Goal: Task Accomplishment & Management: Manage account settings

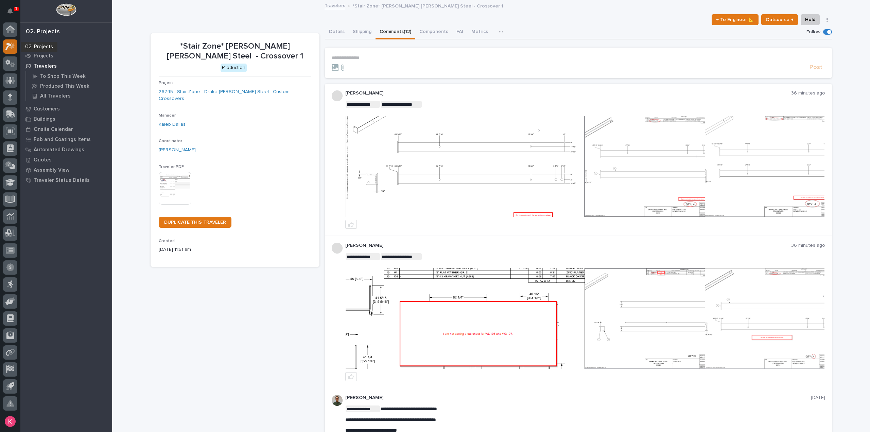
drag, startPoint x: 0, startPoint y: 0, endPoint x: 9, endPoint y: 48, distance: 48.7
click at [9, 48] on icon at bounding box center [10, 46] width 10 height 8
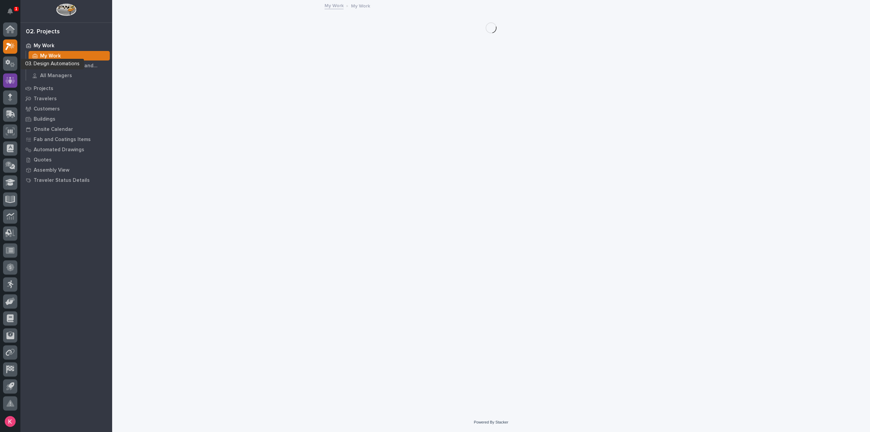
click at [13, 75] on div at bounding box center [10, 80] width 14 height 14
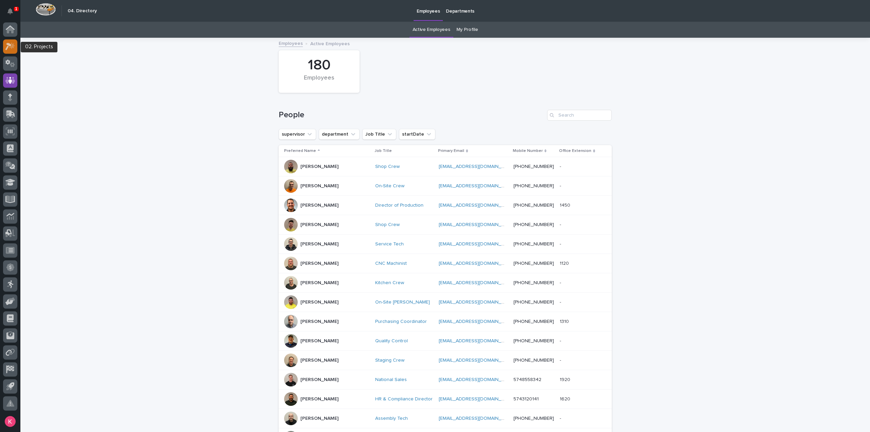
click at [10, 42] on icon at bounding box center [10, 46] width 10 height 8
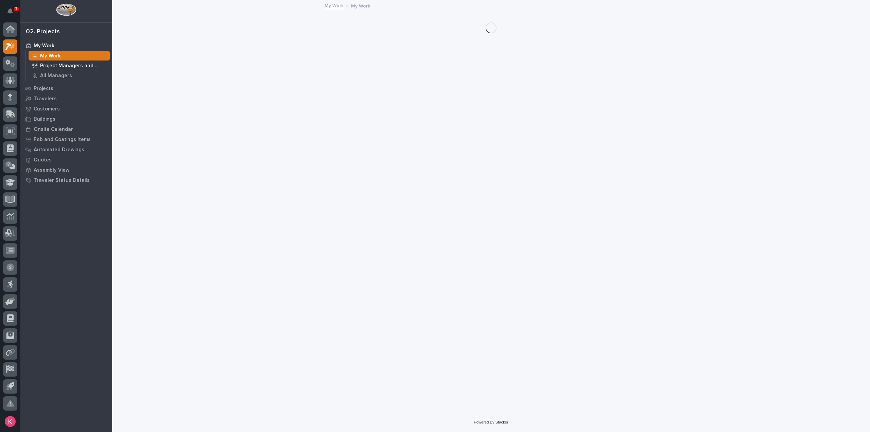
click at [60, 66] on p "Project Managers and Engineers" at bounding box center [73, 66] width 67 height 6
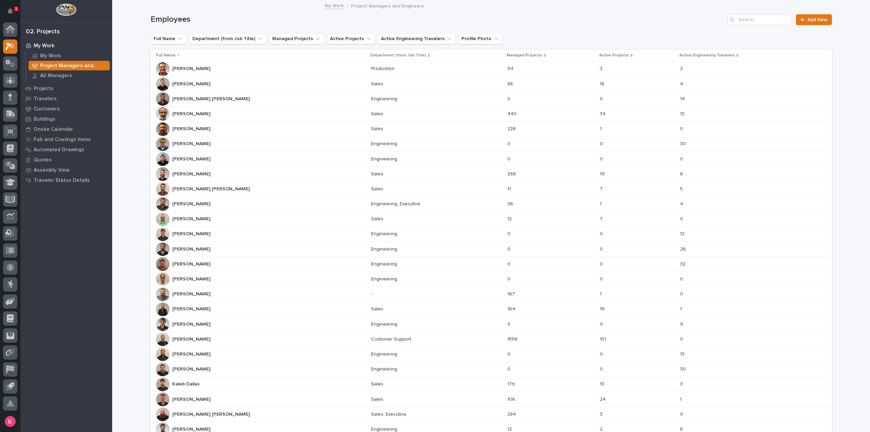
click at [222, 130] on div "Cal Kaufman Cal Kaufman" at bounding box center [261, 129] width 210 height 14
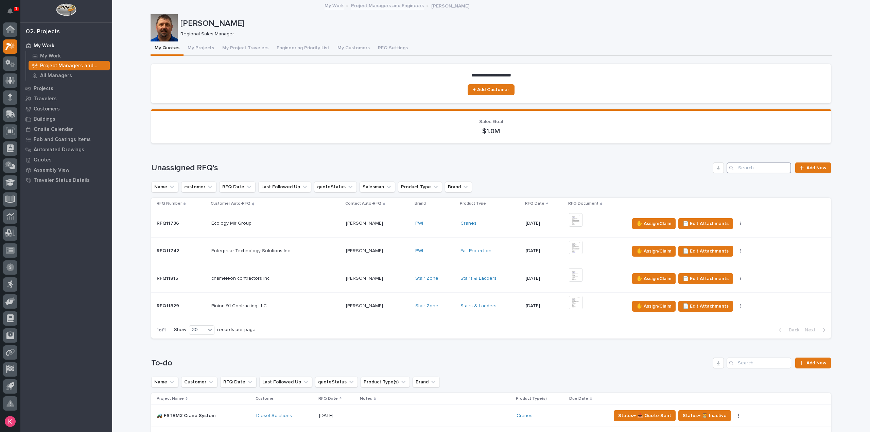
click at [743, 170] on input "Search" at bounding box center [758, 167] width 65 height 11
click at [229, 47] on button "My Project Travelers" at bounding box center [245, 48] width 54 height 14
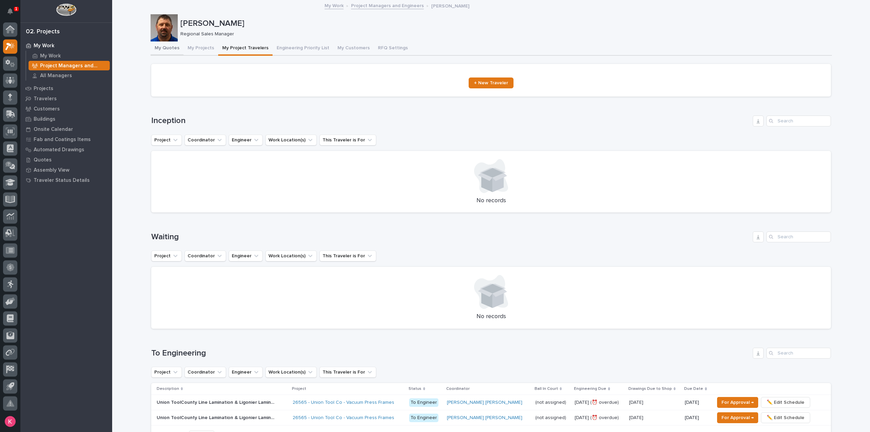
click at [176, 49] on button "My Quotes" at bounding box center [166, 48] width 33 height 14
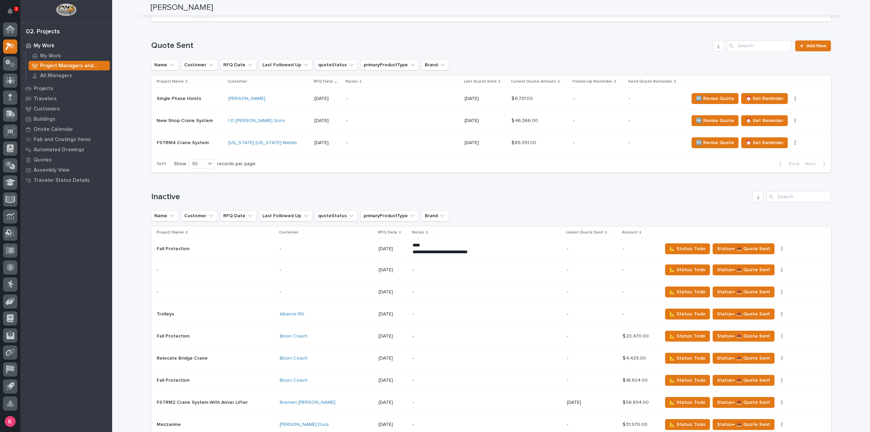
scroll to position [509, 0]
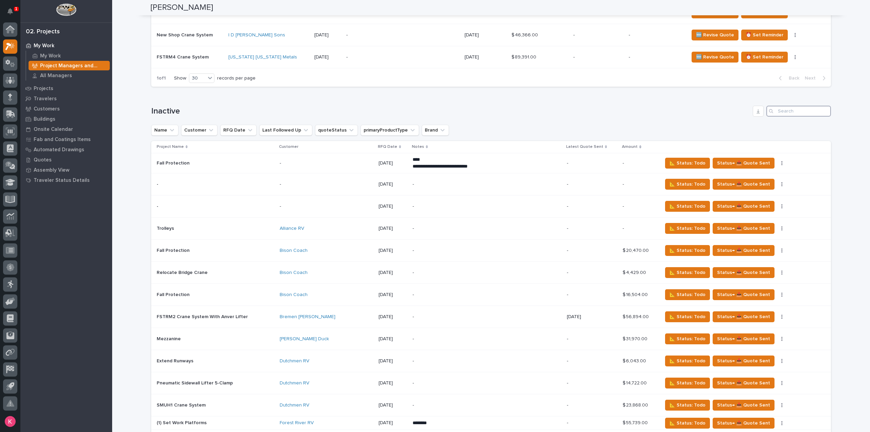
click at [792, 111] on input "Search" at bounding box center [798, 111] width 65 height 11
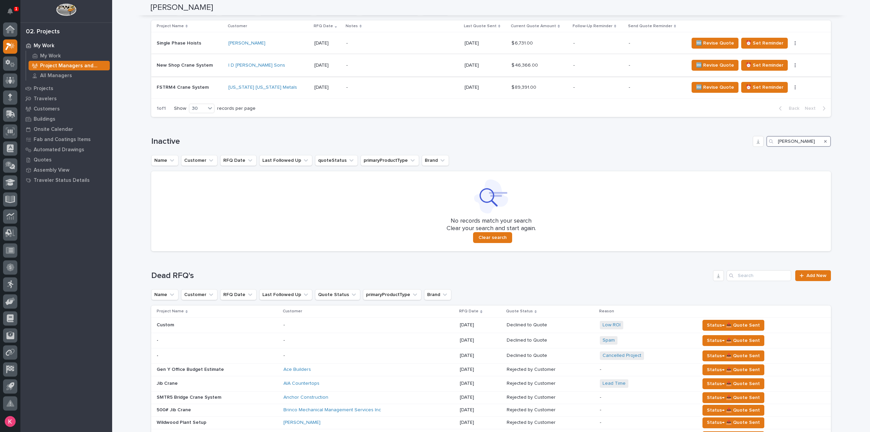
scroll to position [438, 0]
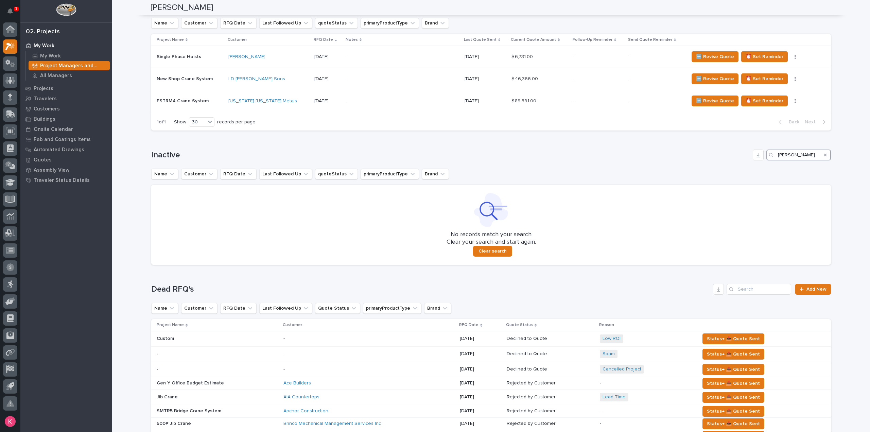
type input "braxton"
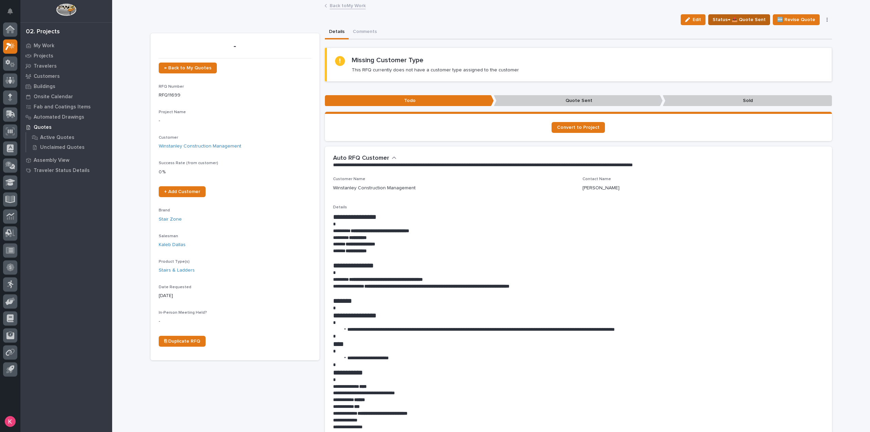
click at [732, 21] on span "Status→ 📤 Quote Sent" at bounding box center [738, 20] width 53 height 8
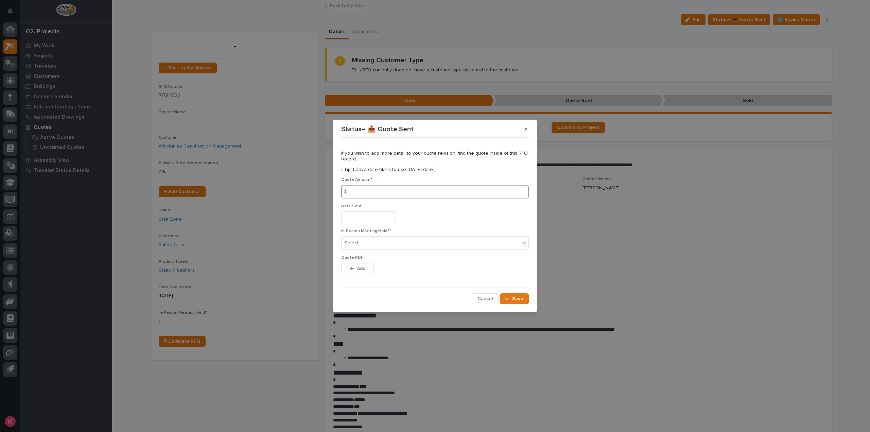
click at [375, 197] on input at bounding box center [434, 192] width 187 height 14
drag, startPoint x: 421, startPoint y: 195, endPoint x: 428, endPoint y: 201, distance: 10.1
click at [419, 194] on input at bounding box center [434, 192] width 187 height 14
type input "52402"
click at [358, 227] on div "Date Sent" at bounding box center [434, 216] width 187 height 25
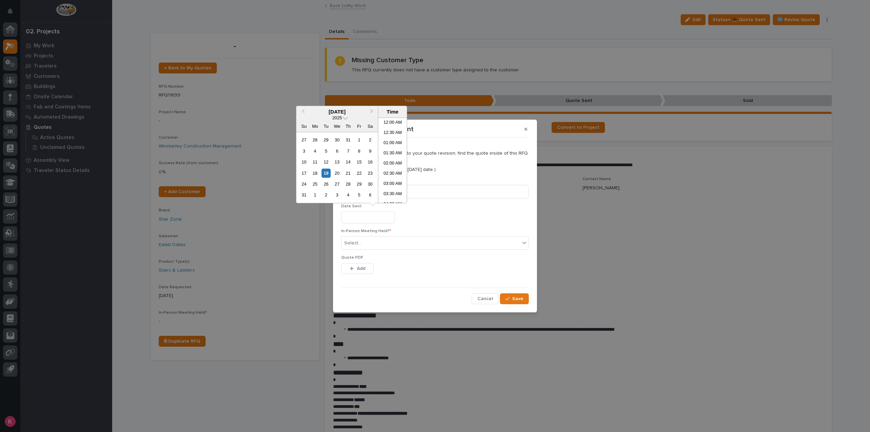
click at [367, 221] on input "text" at bounding box center [368, 217] width 54 height 12
click at [365, 246] on div "Select..." at bounding box center [430, 242] width 178 height 11
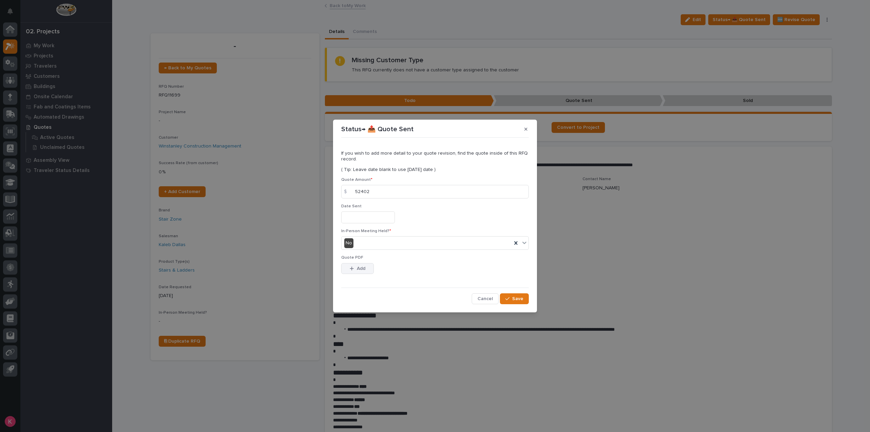
click at [358, 266] on span "Add" at bounding box center [361, 268] width 8 height 6
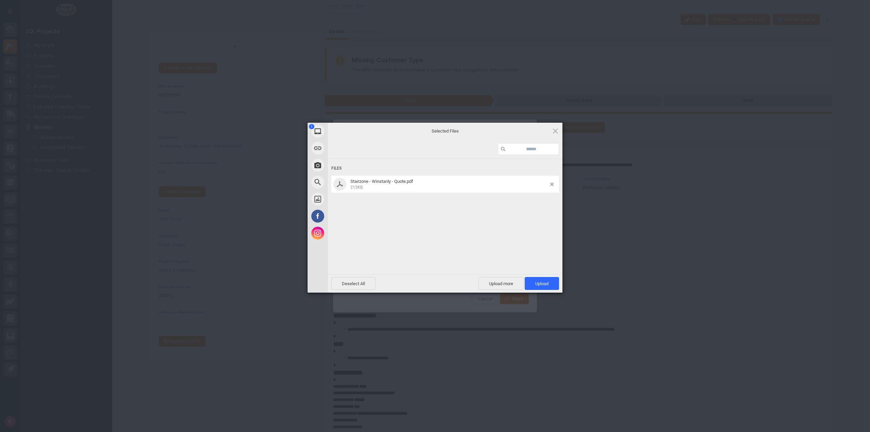
click at [550, 276] on div "Deselect All Upload more Upload 1" at bounding box center [445, 283] width 234 height 18
click at [555, 285] on span "Upload 1" at bounding box center [541, 283] width 34 height 13
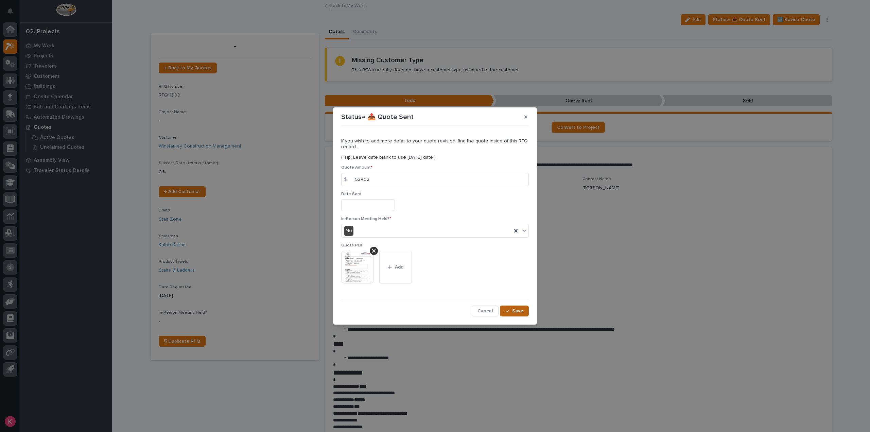
click at [518, 306] on button "Save" at bounding box center [514, 310] width 29 height 11
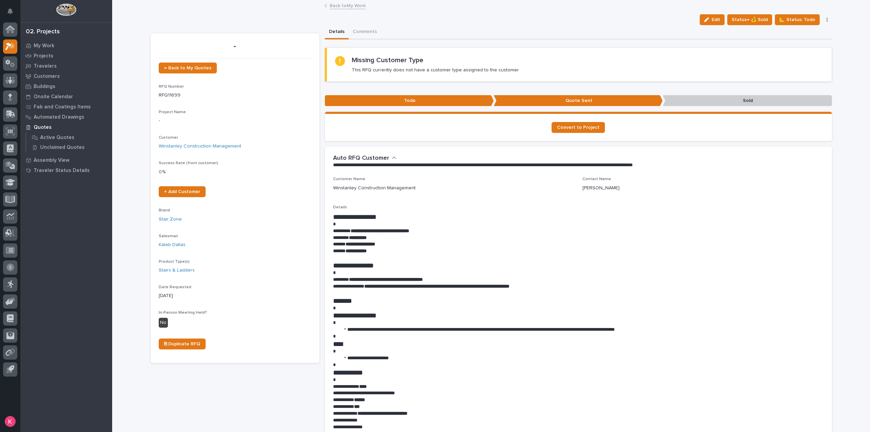
click at [341, 8] on link "Back to My Work" at bounding box center [347, 5] width 36 height 8
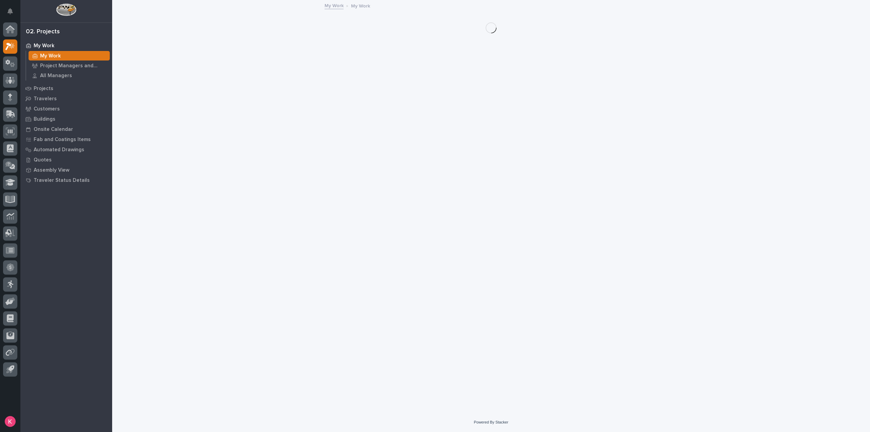
click at [343, 6] on link "My Work" at bounding box center [333, 5] width 19 height 8
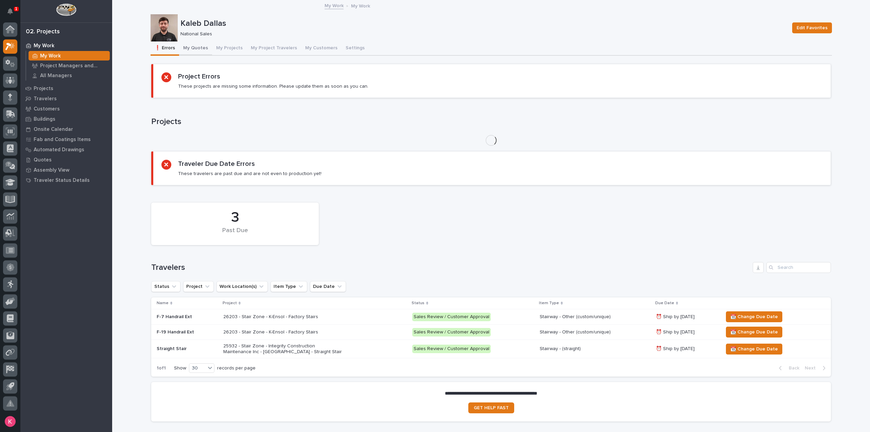
click at [198, 49] on button "My Quotes" at bounding box center [195, 48] width 33 height 14
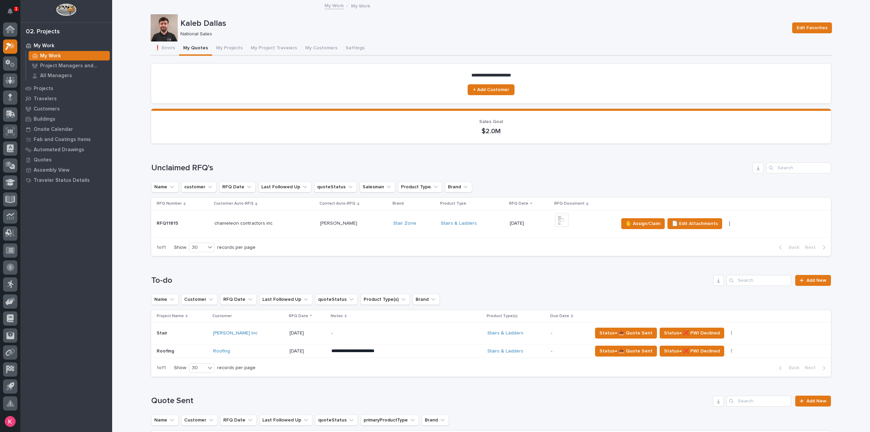
click at [438, 228] on td "Stairs & Ladders" at bounding box center [472, 224] width 69 height 28
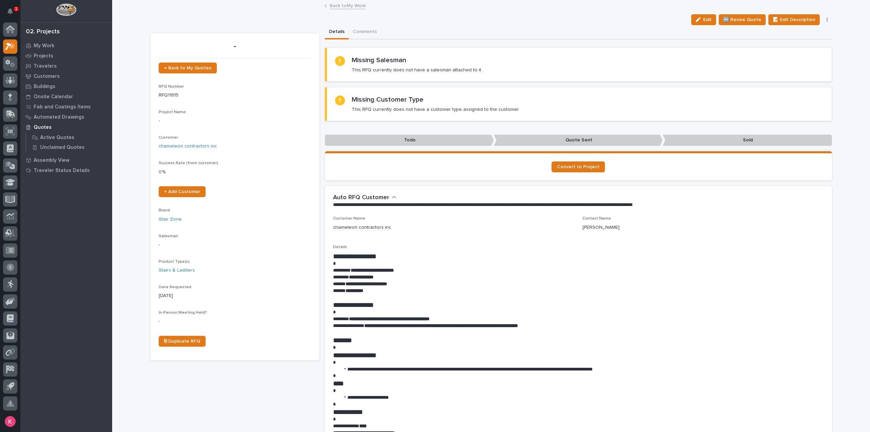
click at [332, 8] on link "Back to My Work" at bounding box center [347, 5] width 36 height 8
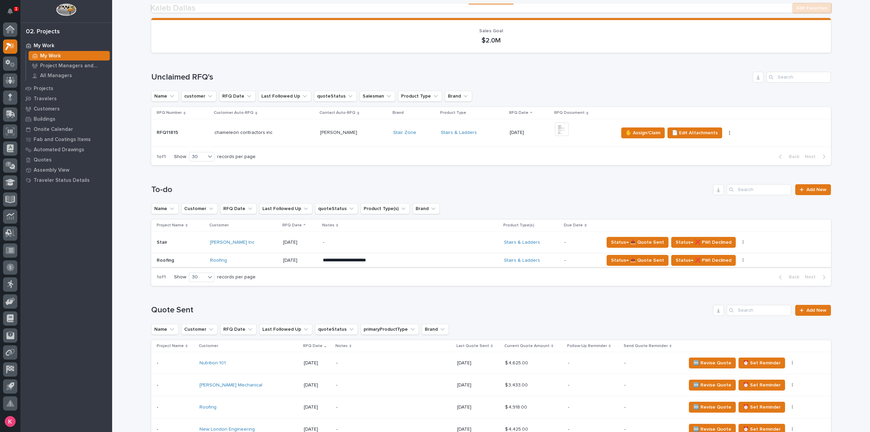
scroll to position [102, 0]
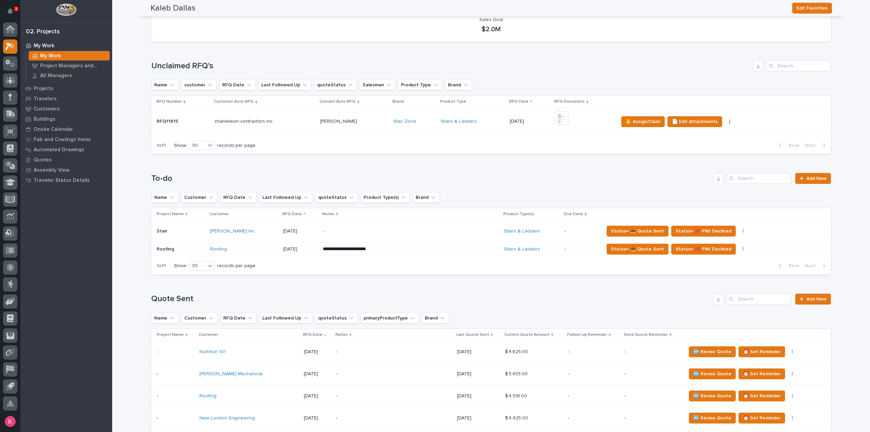
click at [391, 231] on p "-" at bounding box center [382, 231] width 119 height 6
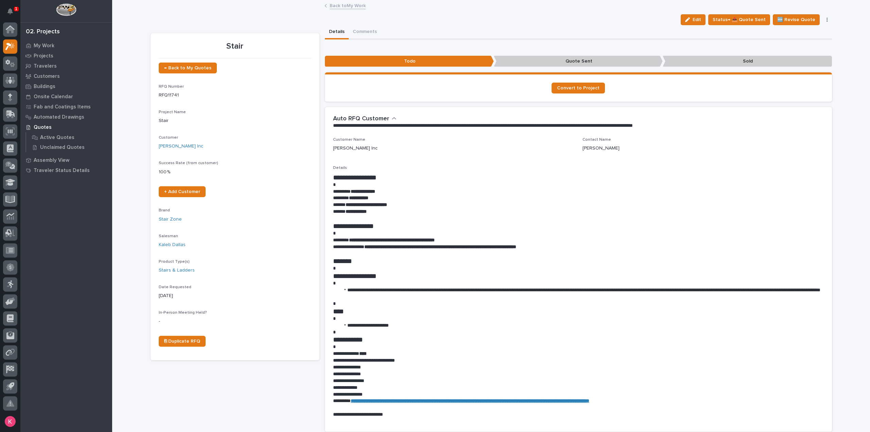
click at [209, 390] on div "Stair ← Back to My Quotes RFQ Number RFQ11741 Project Name Stair Customer [PERS…" at bounding box center [234, 405] width 169 height 745
click at [210, 391] on div "Stair ← Back to My Quotes RFQ Number RFQ11741 Project Name Stair Customer [PERS…" at bounding box center [234, 405] width 169 height 745
click at [239, 422] on div "Stair ← Back to My Quotes RFQ Number RFQ11741 Project Name Stair Customer [PERS…" at bounding box center [234, 405] width 169 height 745
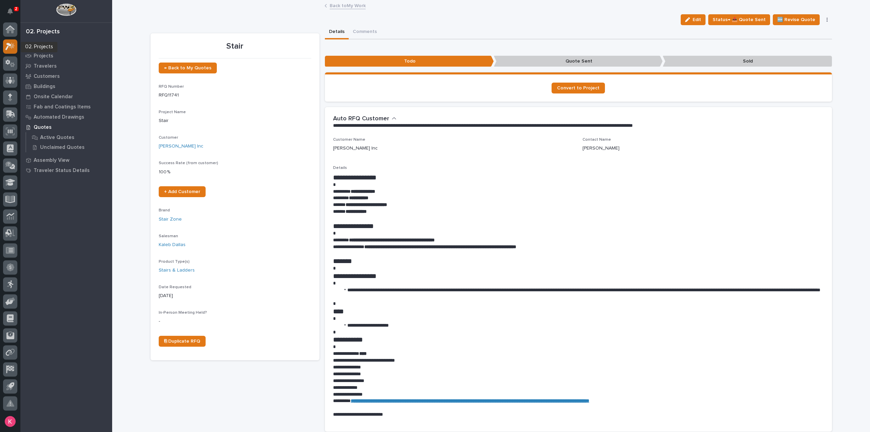
click at [9, 47] on icon at bounding box center [10, 46] width 10 height 8
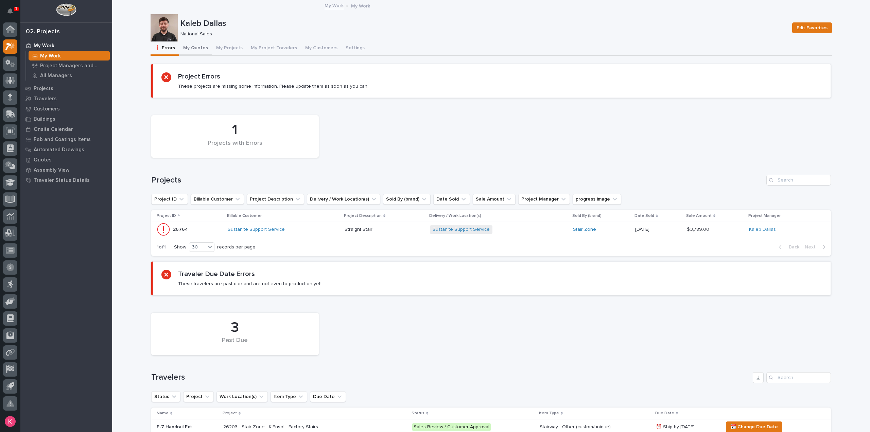
click at [194, 50] on button "My Quotes" at bounding box center [195, 48] width 33 height 14
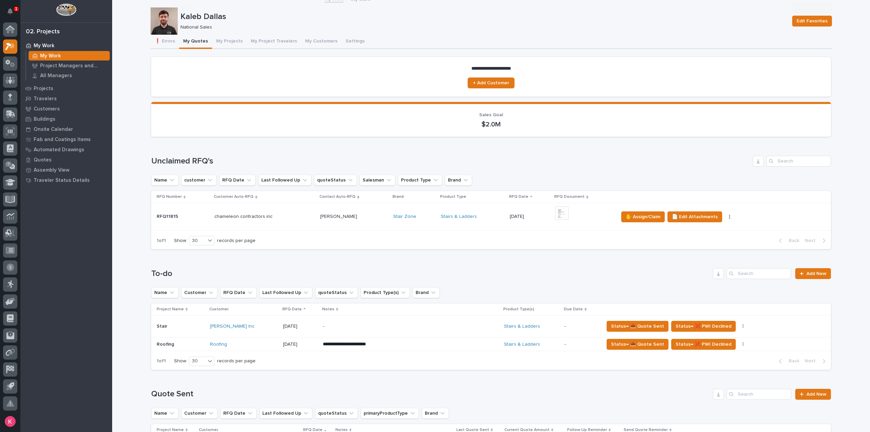
scroll to position [136, 0]
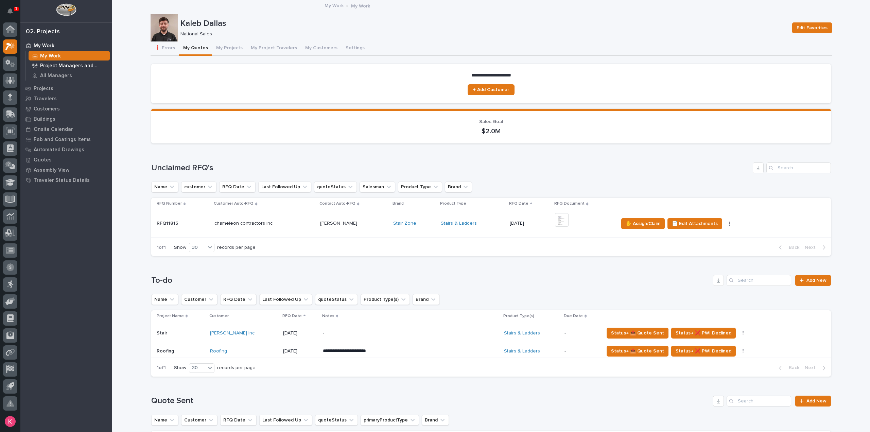
click at [11, 11] on icon "Notifications" at bounding box center [9, 11] width 5 height 6
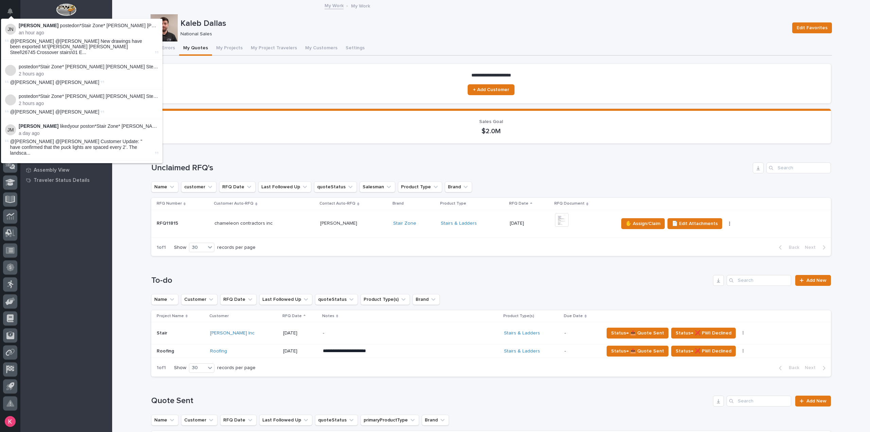
click at [57, 227] on div "My Work My Work Project Managers and Engineers All Managers Projects Travelers …" at bounding box center [66, 235] width 92 height 391
